Goal: Task Accomplishment & Management: Use online tool/utility

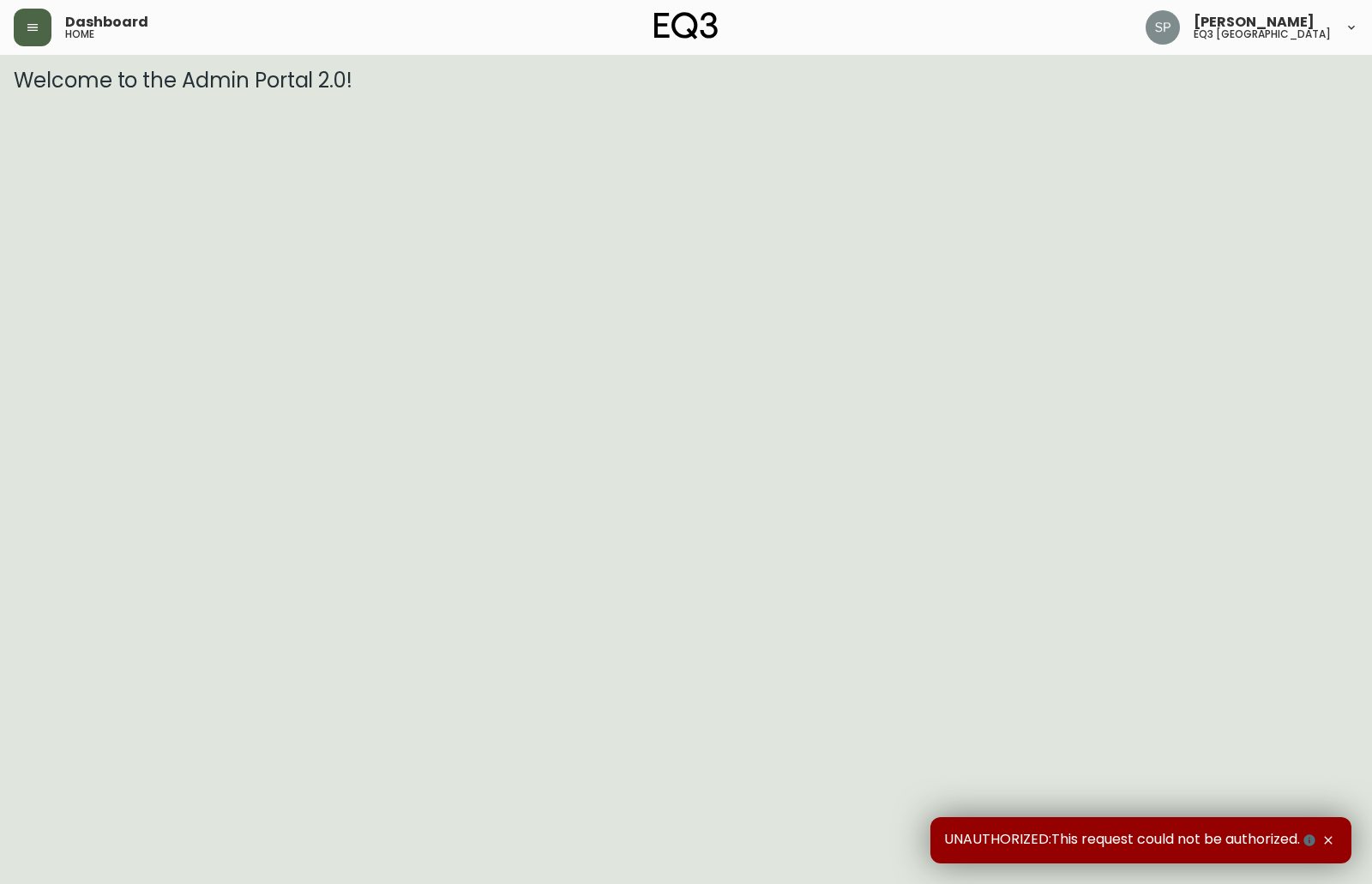
click at [50, 24] on button "button" at bounding box center [32, 27] width 37 height 37
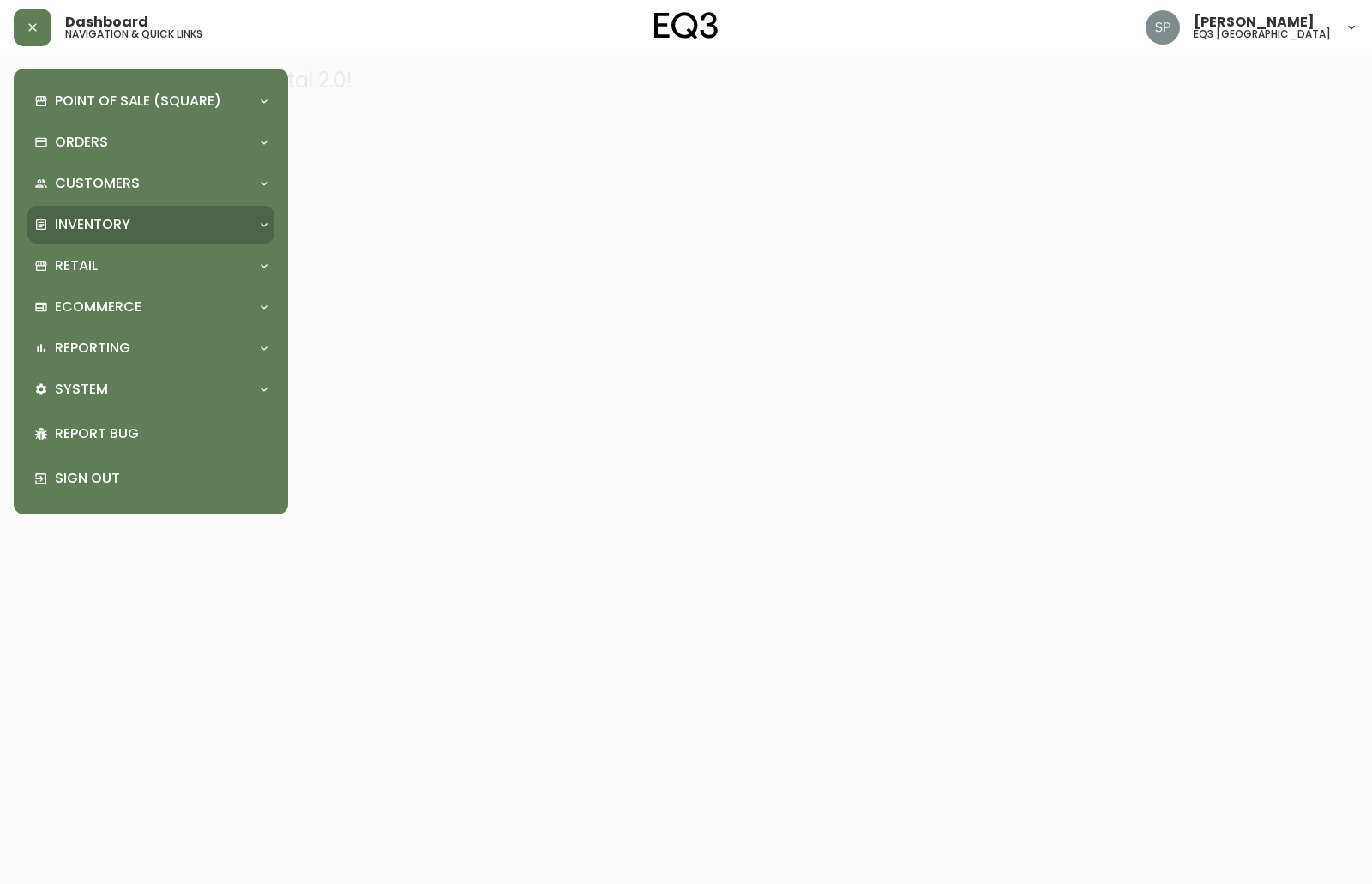
click at [53, 221] on div "Inventory" at bounding box center [143, 225] width 216 height 19
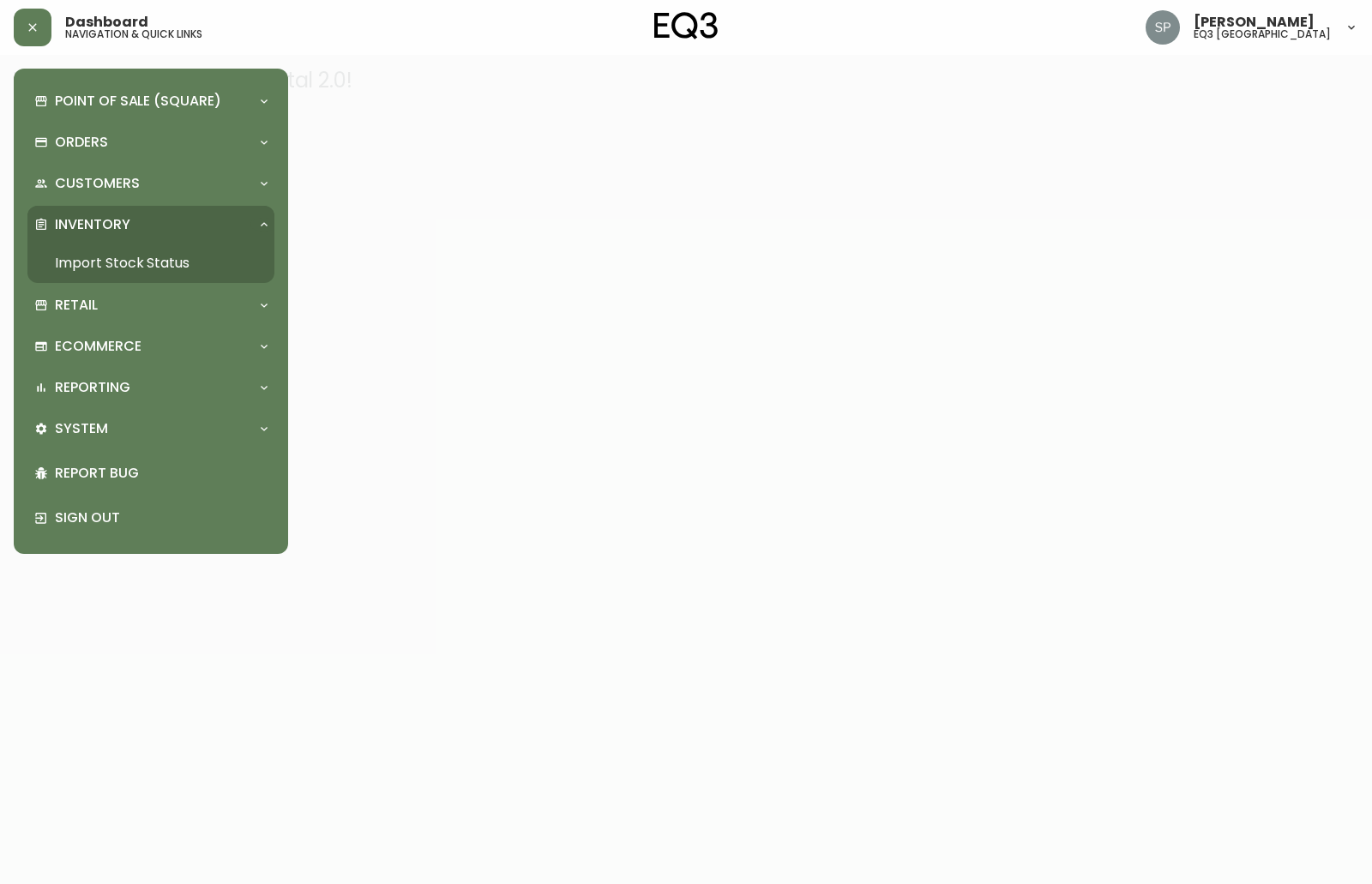
click at [74, 254] on link "Import Stock Status" at bounding box center [151, 262] width 247 height 39
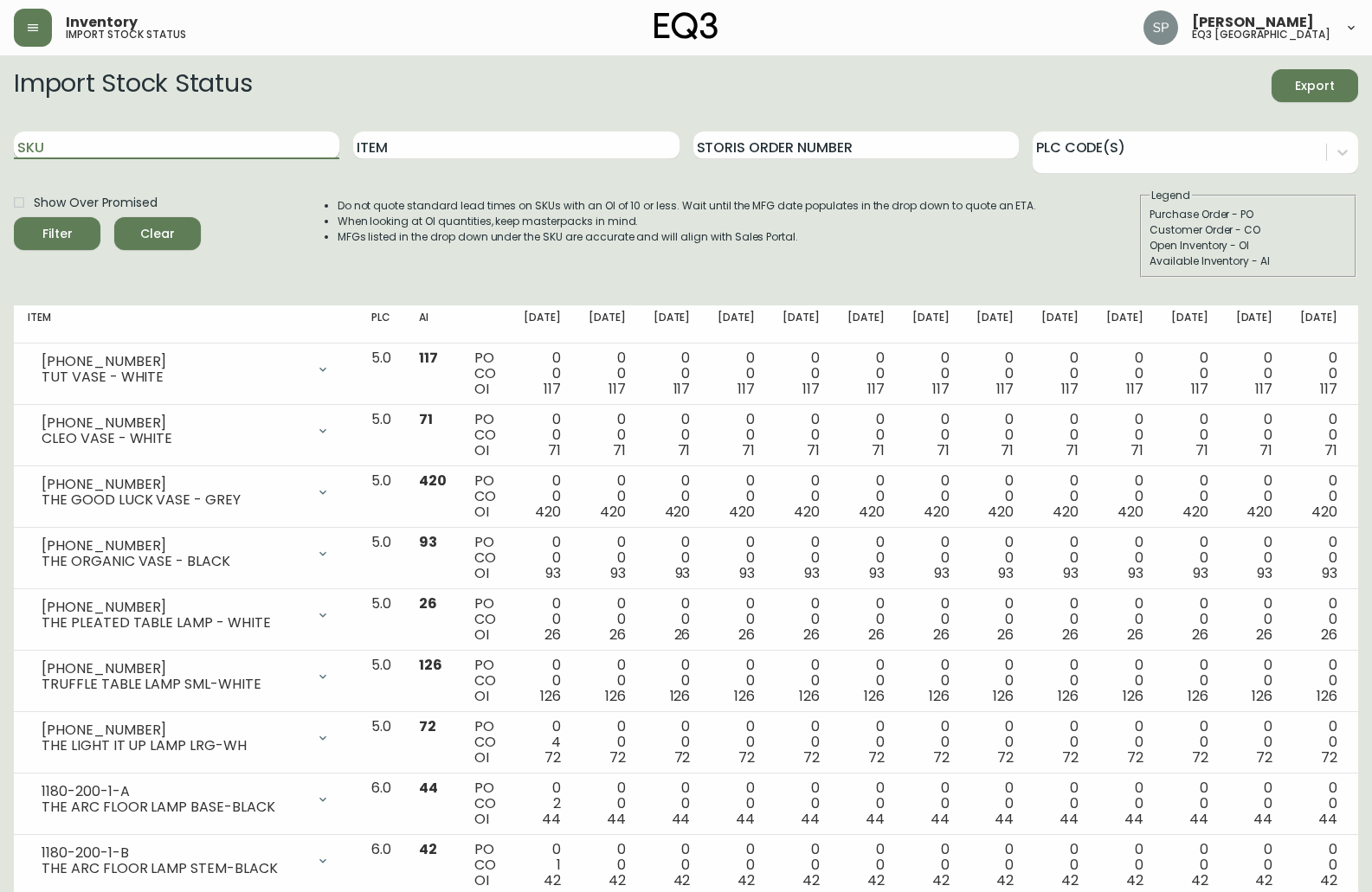
paste input "3020-629-4-B"
type input "3020-629-4-B"
click at [59, 229] on icon "submit" at bounding box center [50, 231] width 21 height 21
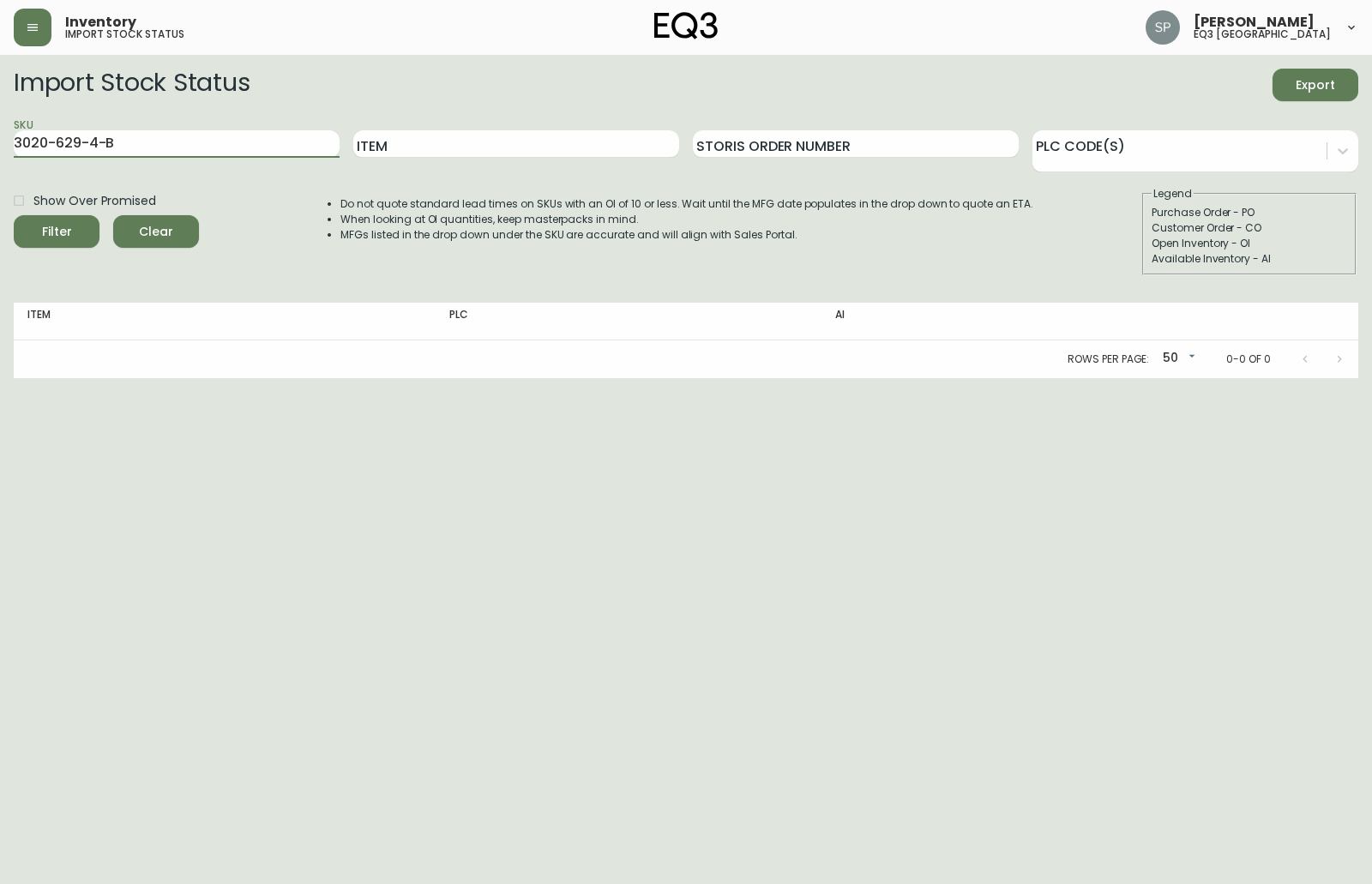
drag, startPoint x: 144, startPoint y: 143, endPoint x: -92, endPoint y: 127, distance: 236.5
click at [0, 127] on html "Inventory import stock status [PERSON_NAME] eq3 [GEOGRAPHIC_DATA] Import Stock …" at bounding box center [686, 189] width 1372 height 378
paste input "3020-623-4-A"
click at [60, 238] on div "Filter" at bounding box center [56, 232] width 30 height 21
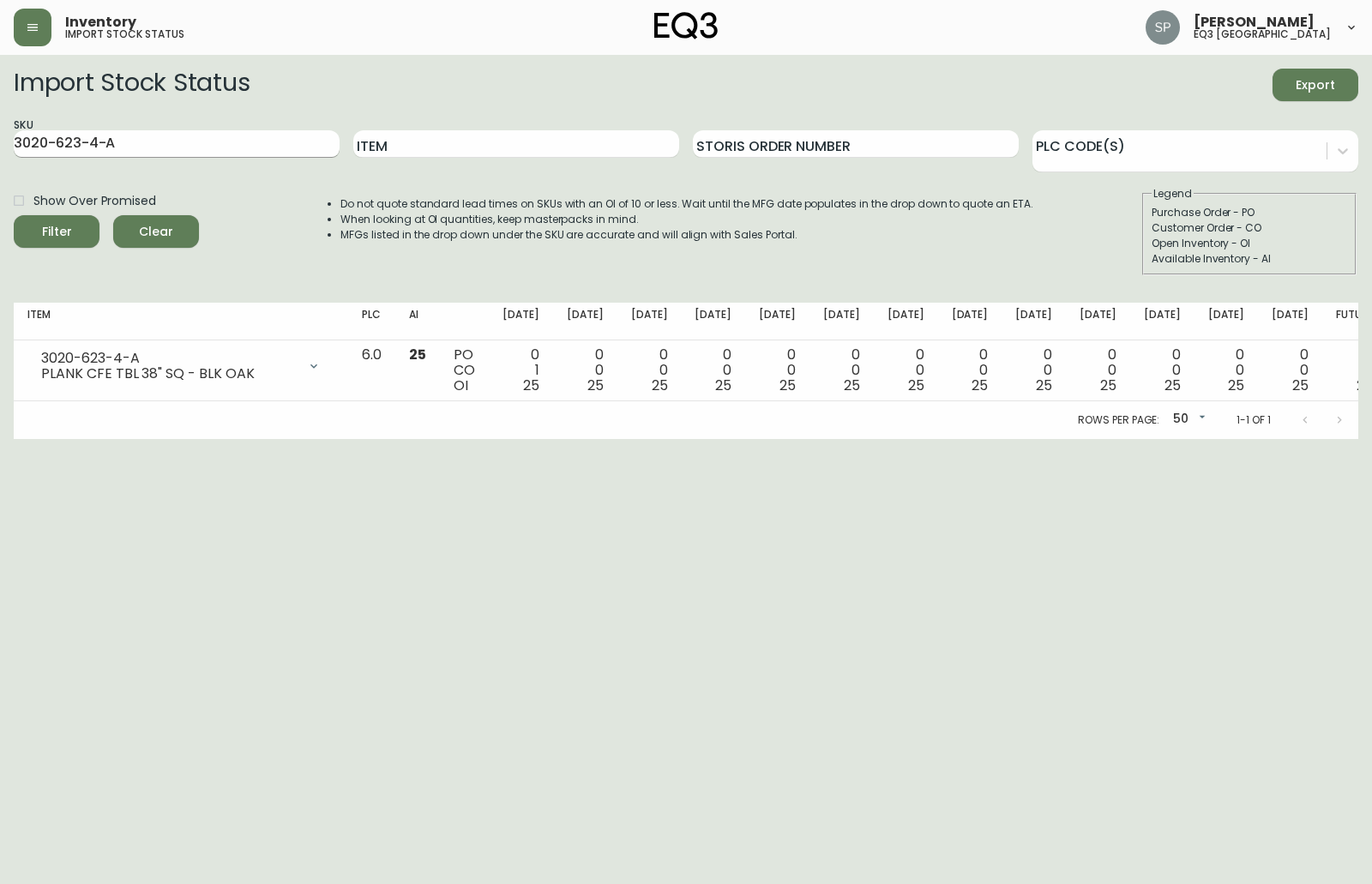
click at [134, 143] on input "3020-623-4-A" at bounding box center [176, 144] width 326 height 28
click at [83, 142] on input "3020-623-4-B" at bounding box center [176, 144] width 326 height 28
type input "3020-629-4-B"
click at [13, 215] on button "Filter" at bounding box center [56, 232] width 86 height 33
